Goal: Information Seeking & Learning: Learn about a topic

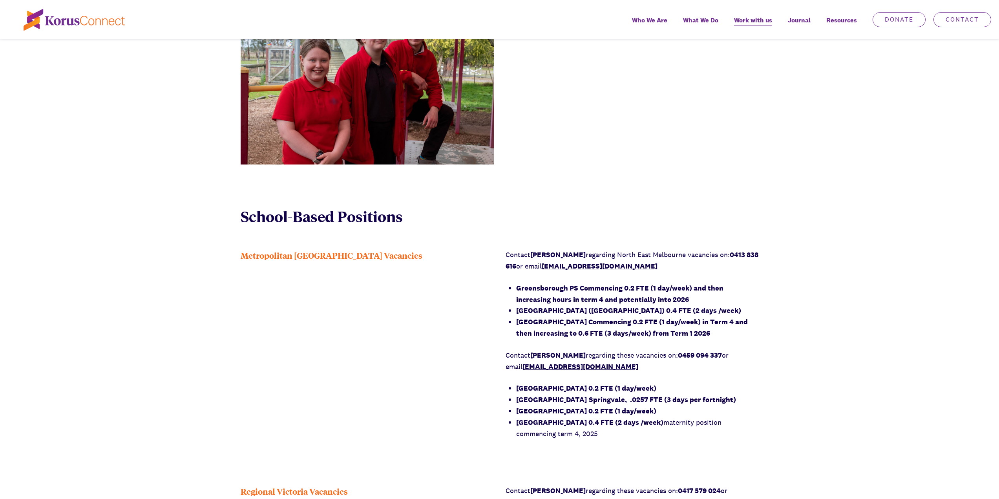
scroll to position [432, 0]
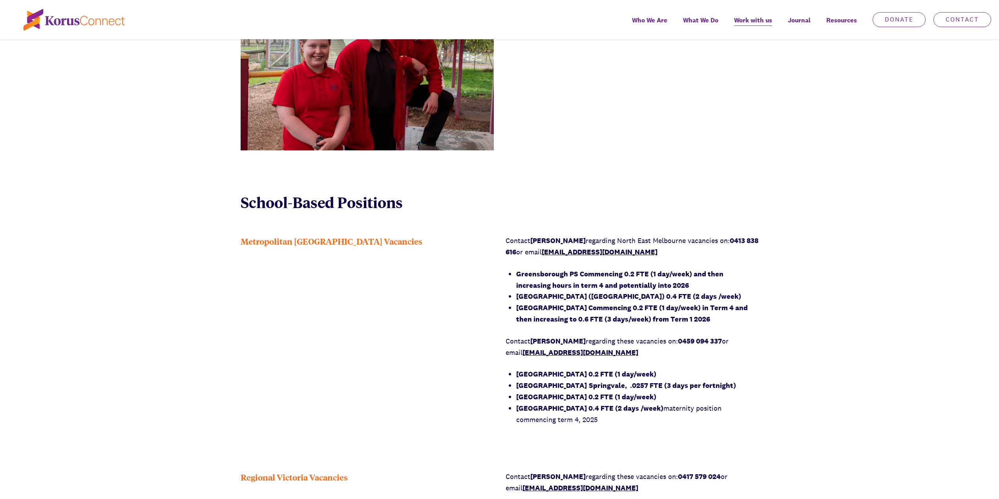
click at [800, 311] on div "Metropolitan [GEOGRAPHIC_DATA] Vacancies Contact [PERSON_NAME] regarding [GEOGR…" at bounding box center [499, 335] width 999 height 201
click at [649, 322] on strong "[GEOGRAPHIC_DATA] Commencing 0.2 FTE (1 day/week) in Term 4 and then increasing…" at bounding box center [632, 313] width 232 height 20
drag, startPoint x: 677, startPoint y: 320, endPoint x: 530, endPoint y: 305, distance: 148.4
click at [530, 305] on strong "[GEOGRAPHIC_DATA] Commencing 0.2 FTE (1 day/week) in Term 4 and then increasing…" at bounding box center [632, 313] width 232 height 20
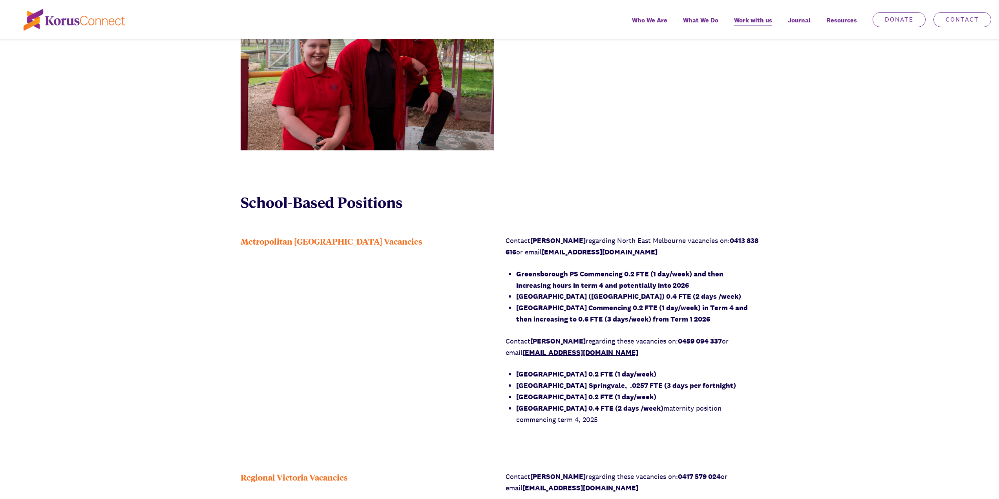
click at [553, 305] on strong "[GEOGRAPHIC_DATA] Commencing 0.2 FTE (1 day/week) in Term 4 and then increasing…" at bounding box center [632, 313] width 232 height 20
drag, startPoint x: 521, startPoint y: 318, endPoint x: 640, endPoint y: 328, distance: 119.0
click at [639, 328] on div "Contact [PERSON_NAME] regarding [GEOGRAPHIC_DATA] vacancies on: 0413 838 616 or…" at bounding box center [632, 330] width 253 height 190
click at [640, 328] on div "Contact [PERSON_NAME] regarding [GEOGRAPHIC_DATA] vacancies on: 0413 838 616 or…" at bounding box center [632, 330] width 253 height 190
drag, startPoint x: 745, startPoint y: 324, endPoint x: 755, endPoint y: 318, distance: 12.2
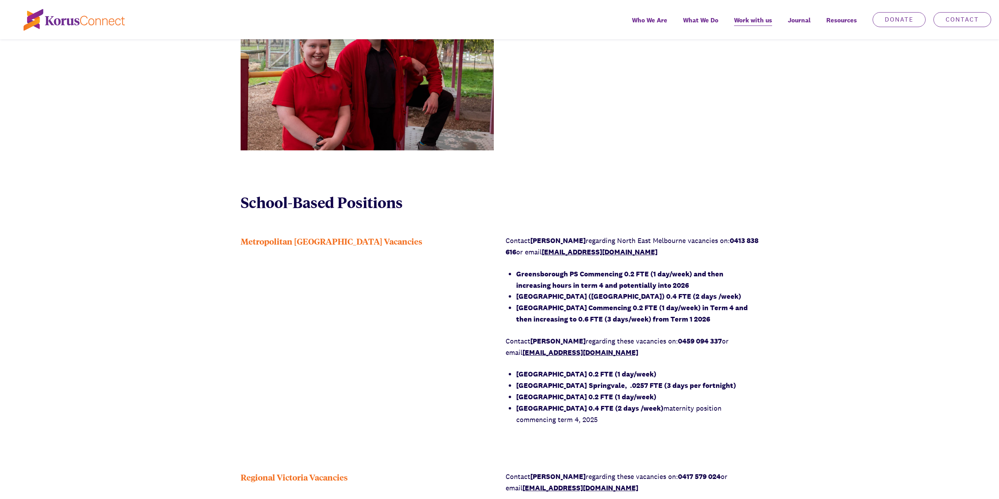
click at [745, 325] on li "[GEOGRAPHIC_DATA] Commencing 0.2 FTE (1 day/week) in Term 4 and then increasing…" at bounding box center [637, 313] width 243 height 23
drag, startPoint x: 671, startPoint y: 320, endPoint x: 631, endPoint y: 317, distance: 40.2
click at [631, 317] on li "[GEOGRAPHIC_DATA] Commencing 0.2 FTE (1 day/week) in Term 4 and then increasing…" at bounding box center [637, 313] width 243 height 23
click at [631, 317] on strong "[GEOGRAPHIC_DATA] Commencing 0.2 FTE (1 day/week) in Term 4 and then increasing…" at bounding box center [632, 313] width 232 height 20
drag, startPoint x: 535, startPoint y: 294, endPoint x: 606, endPoint y: 309, distance: 72.4
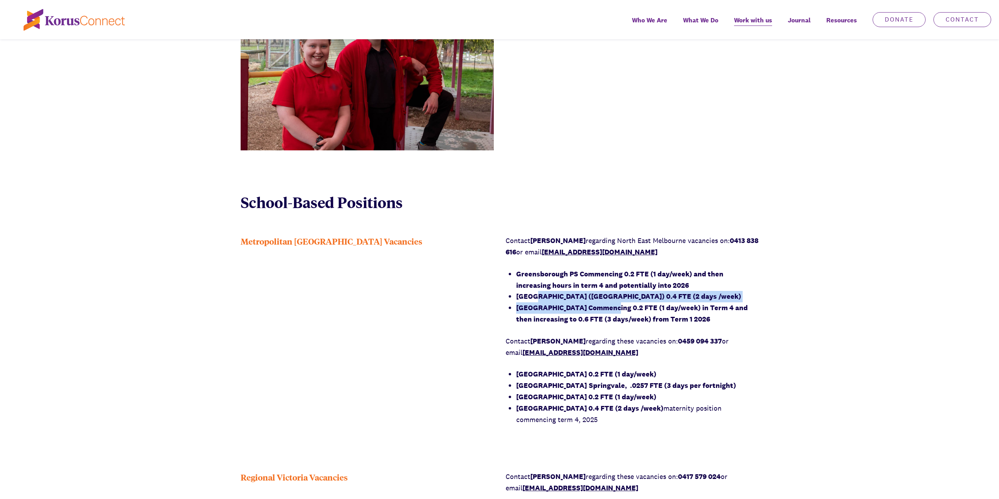
click at [601, 309] on ul "Greensborough PS Commencing 0.2 FTE (1 day/week) and then increasing hours in t…" at bounding box center [637, 297] width 243 height 57
click at [607, 309] on strong "[GEOGRAPHIC_DATA] Commencing 0.2 FTE (1 day/week) in Term 4 and then increasing…" at bounding box center [632, 313] width 232 height 20
drag, startPoint x: 529, startPoint y: 300, endPoint x: 581, endPoint y: 312, distance: 52.8
click at [577, 310] on ul "Greensborough PS Commencing 0.2 FTE (1 day/week) and then increasing hours in t…" at bounding box center [637, 297] width 243 height 57
click at [583, 313] on li "[GEOGRAPHIC_DATA] Commencing 0.2 FTE (1 day/week) in Term 4 and then increasing…" at bounding box center [637, 313] width 243 height 23
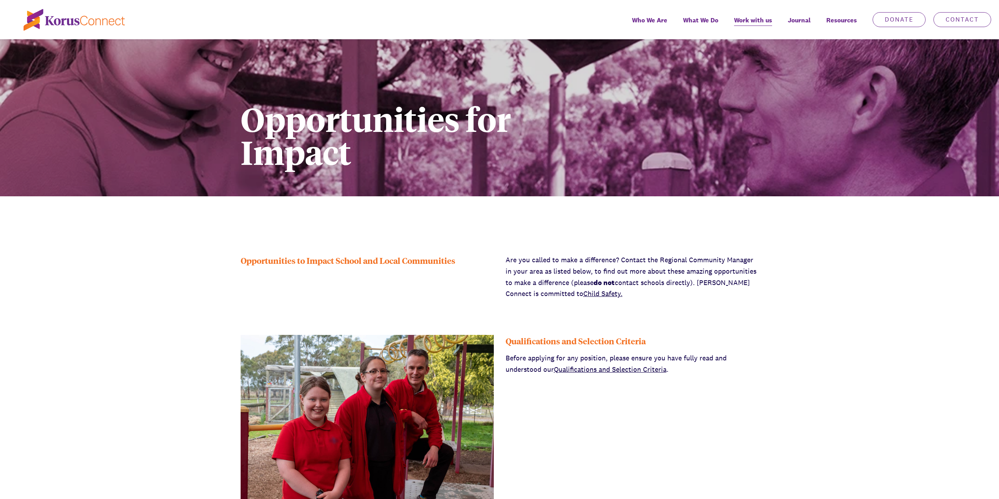
scroll to position [0, 0]
